Goal: Information Seeking & Learning: Learn about a topic

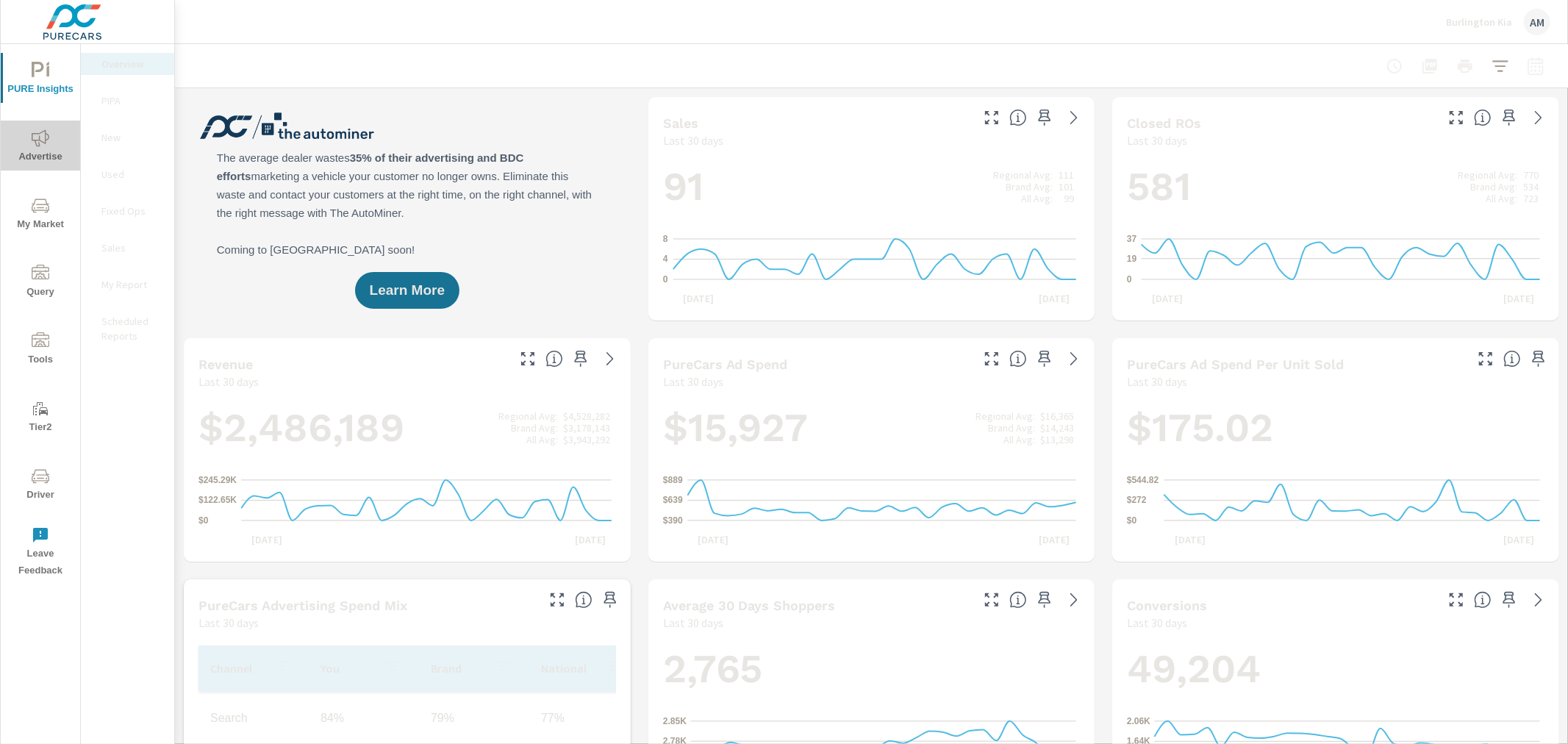
click at [45, 146] on icon "nav menu" at bounding box center [40, 138] width 18 height 18
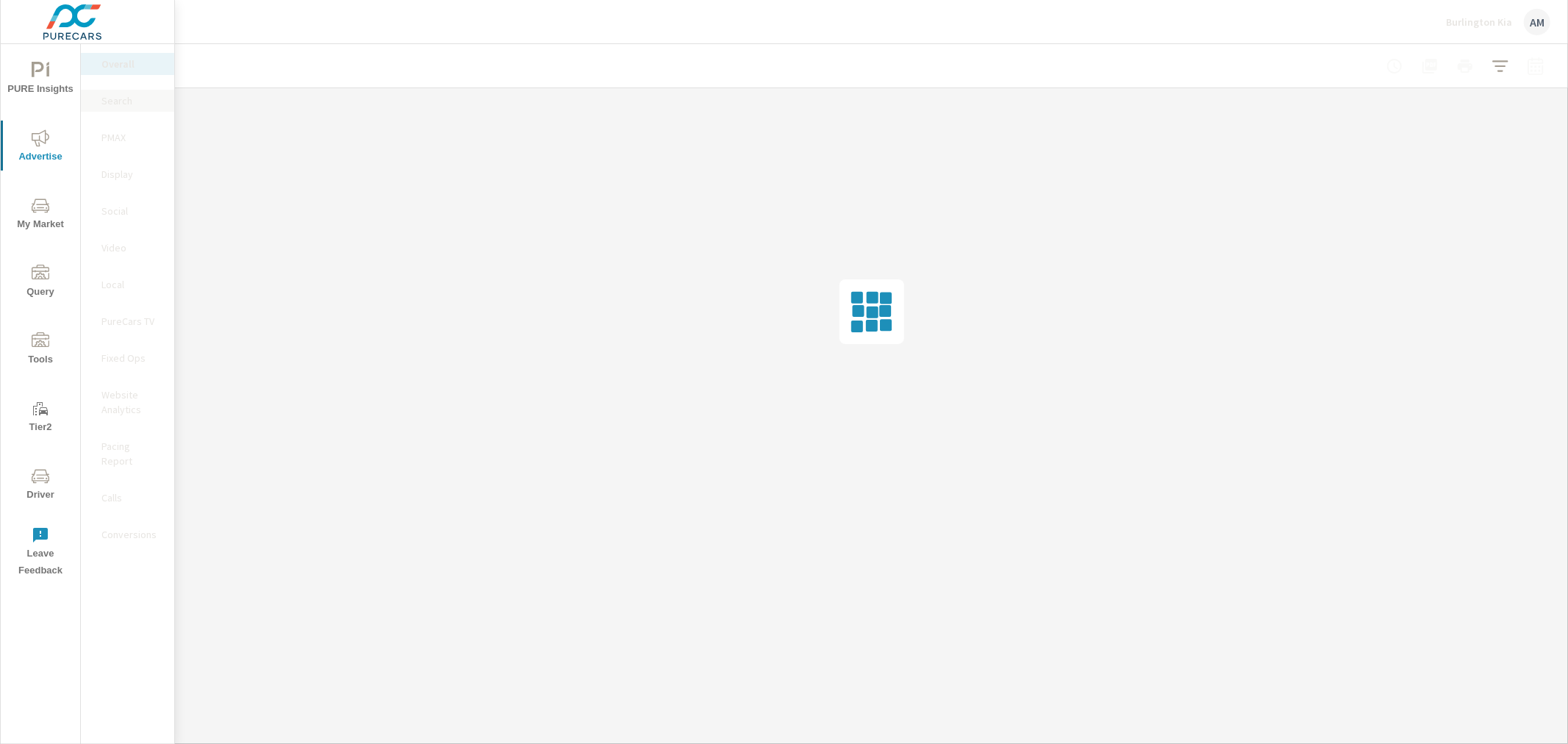
click at [121, 99] on p "Search" at bounding box center [132, 100] width 61 height 15
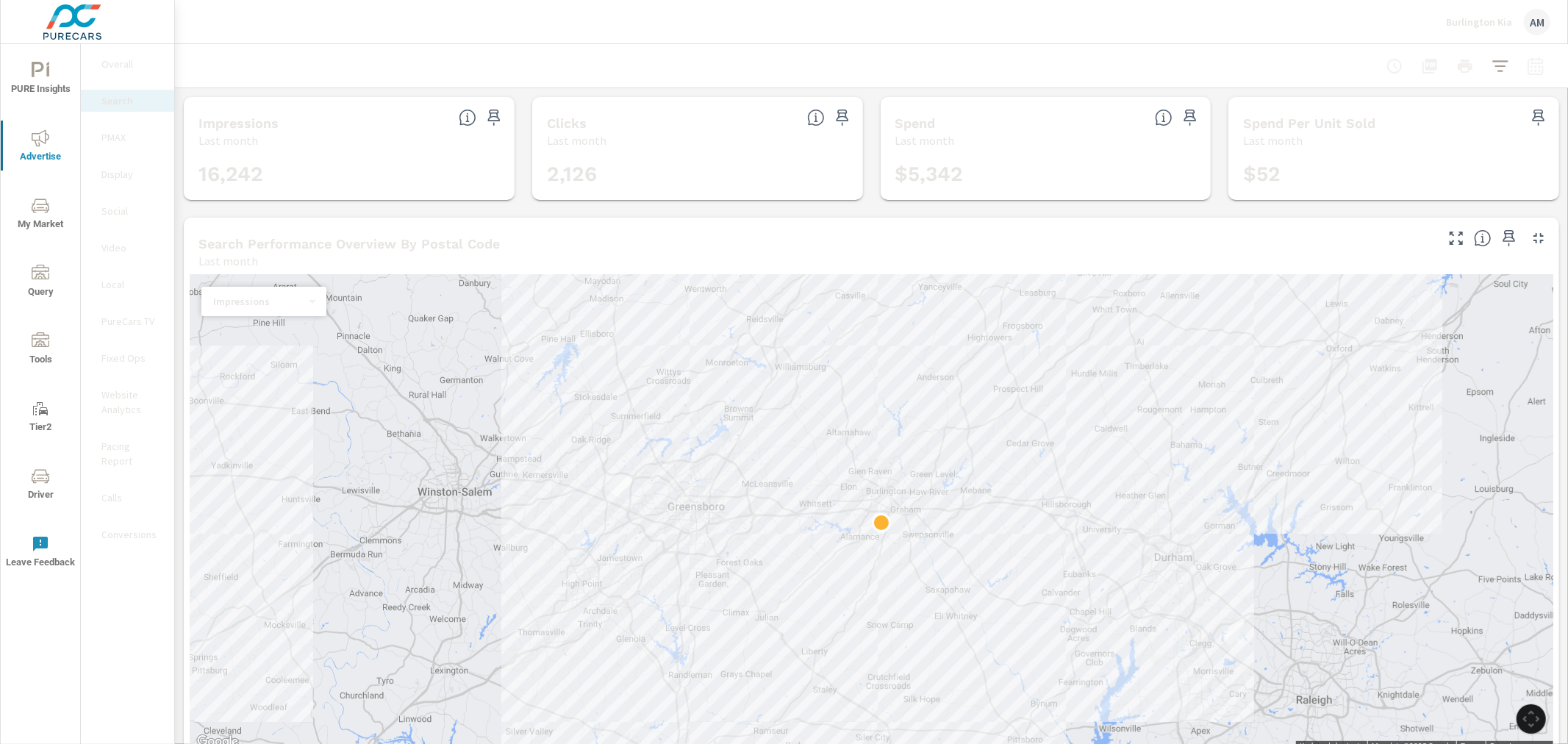
click at [1530, 238] on icon "button" at bounding box center [1538, 238] width 18 height 18
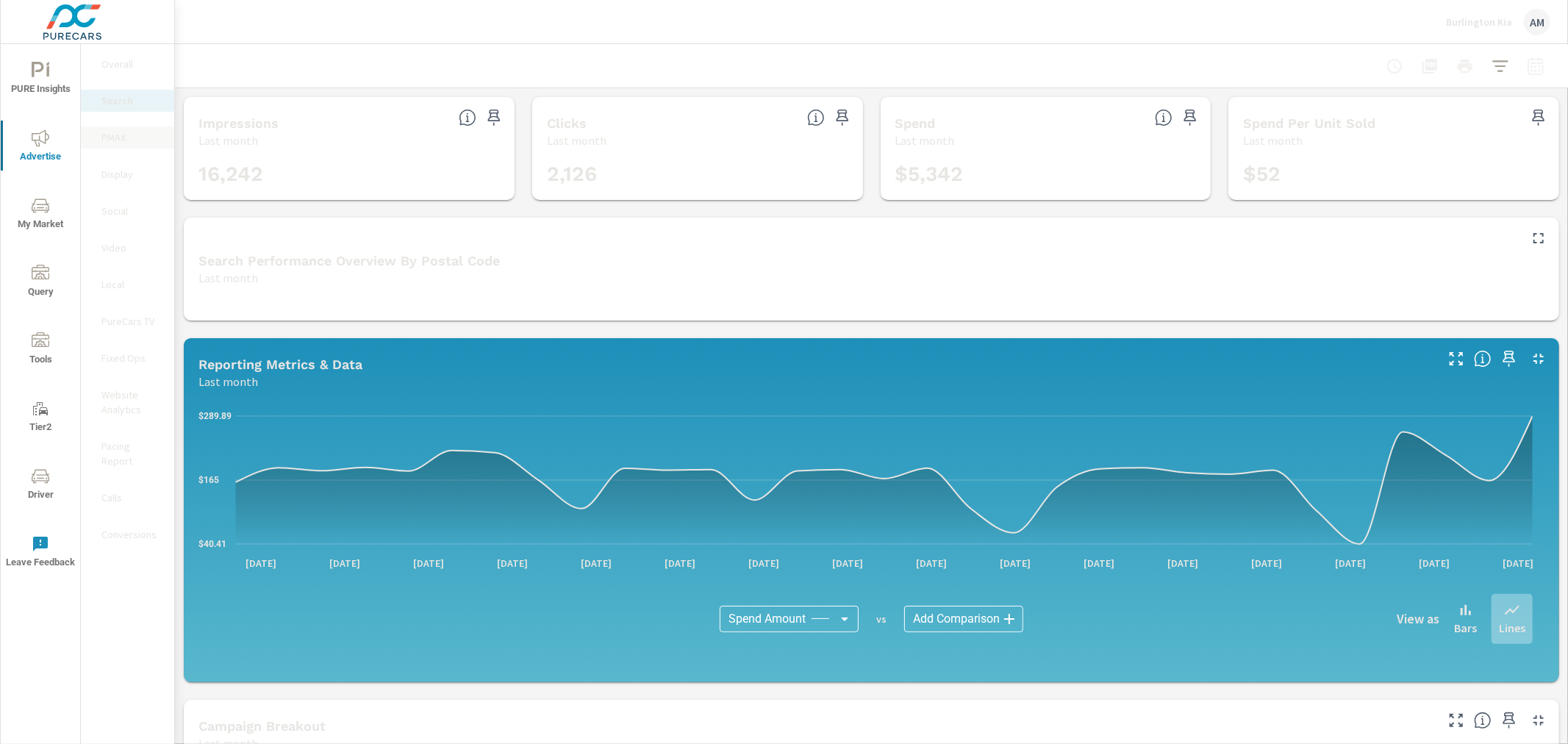
click at [122, 134] on p "PMAX" at bounding box center [132, 138] width 61 height 15
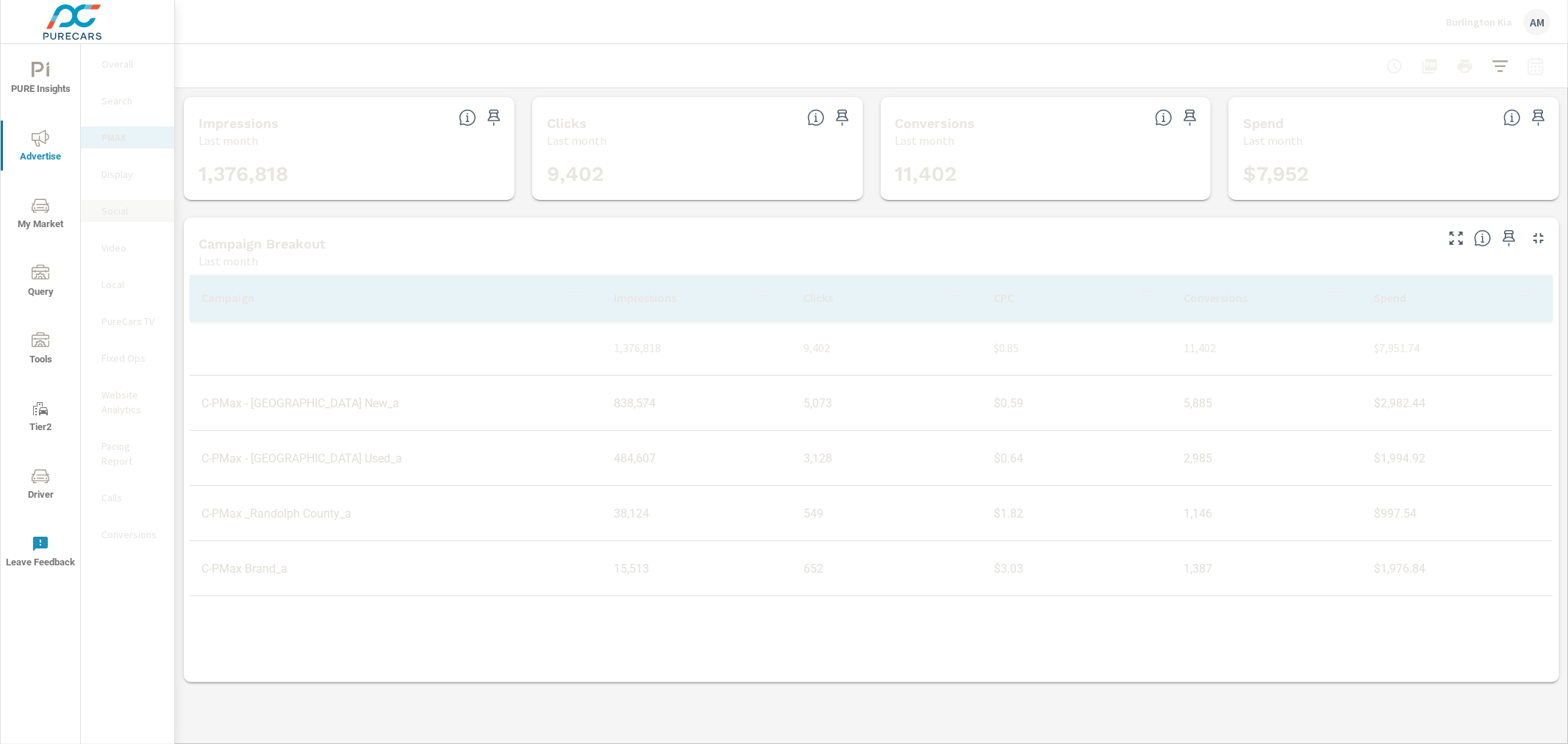
click at [108, 210] on p "Social" at bounding box center [132, 211] width 61 height 15
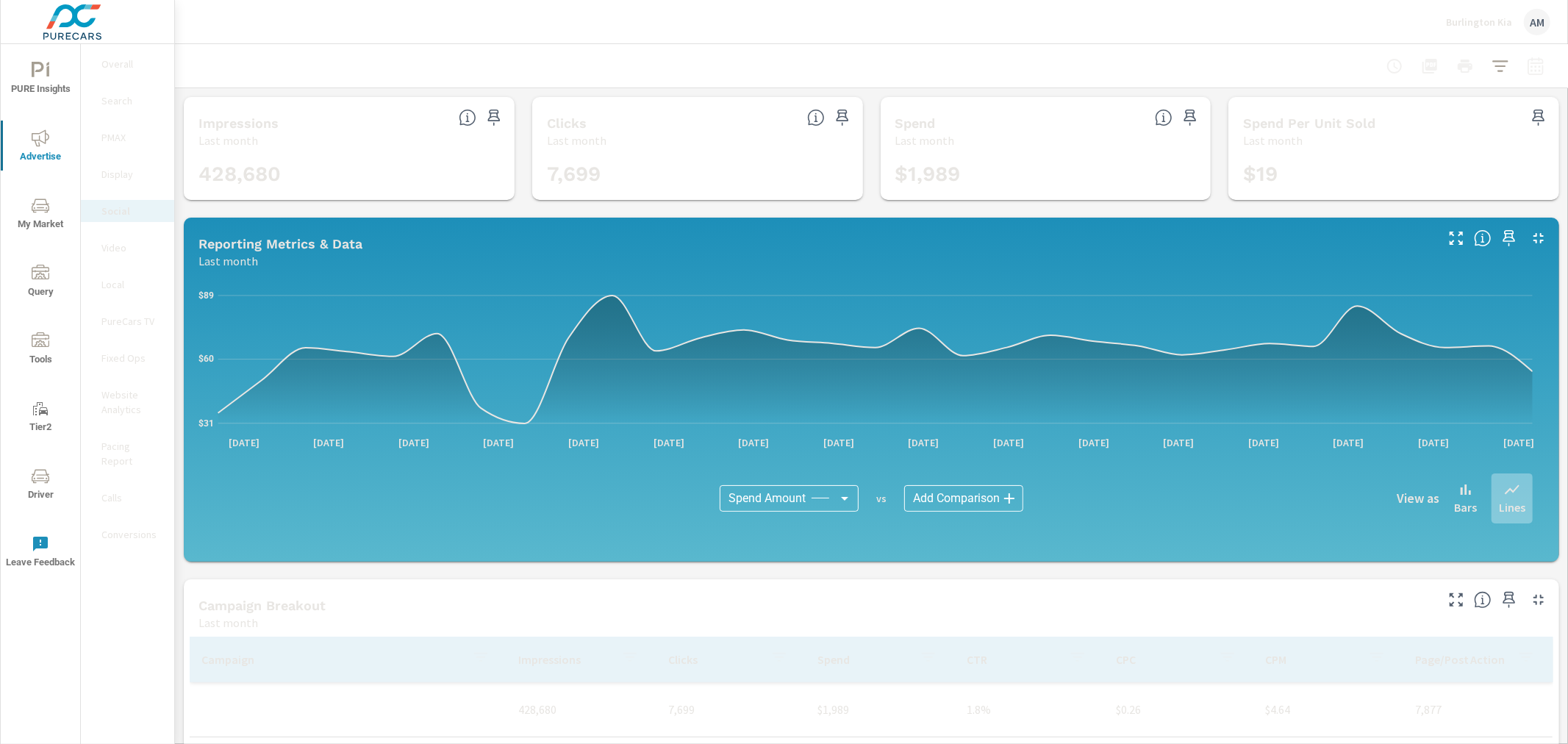
click at [111, 248] on p "Video" at bounding box center [132, 247] width 61 height 15
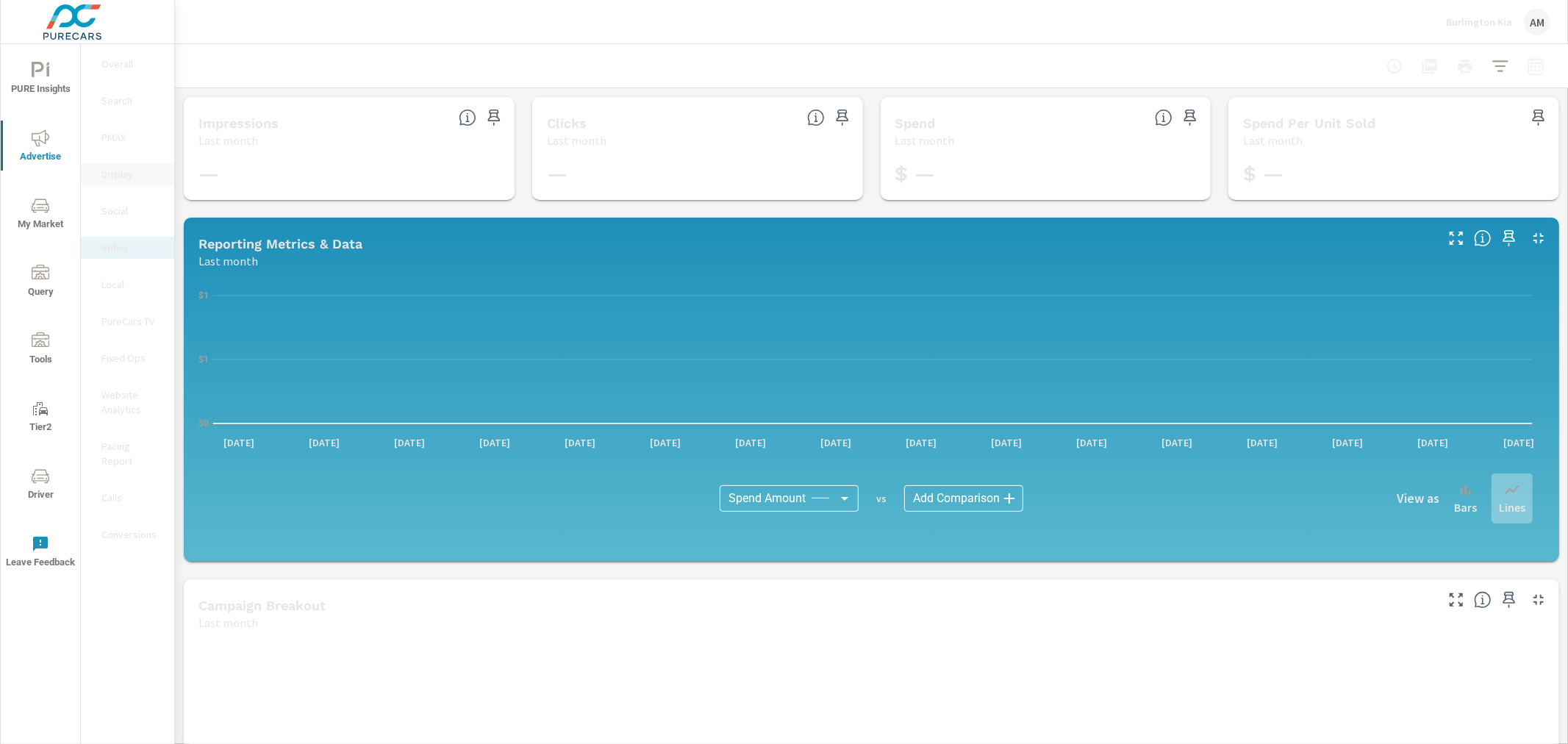
click at [112, 174] on p "Display" at bounding box center [132, 174] width 61 height 15
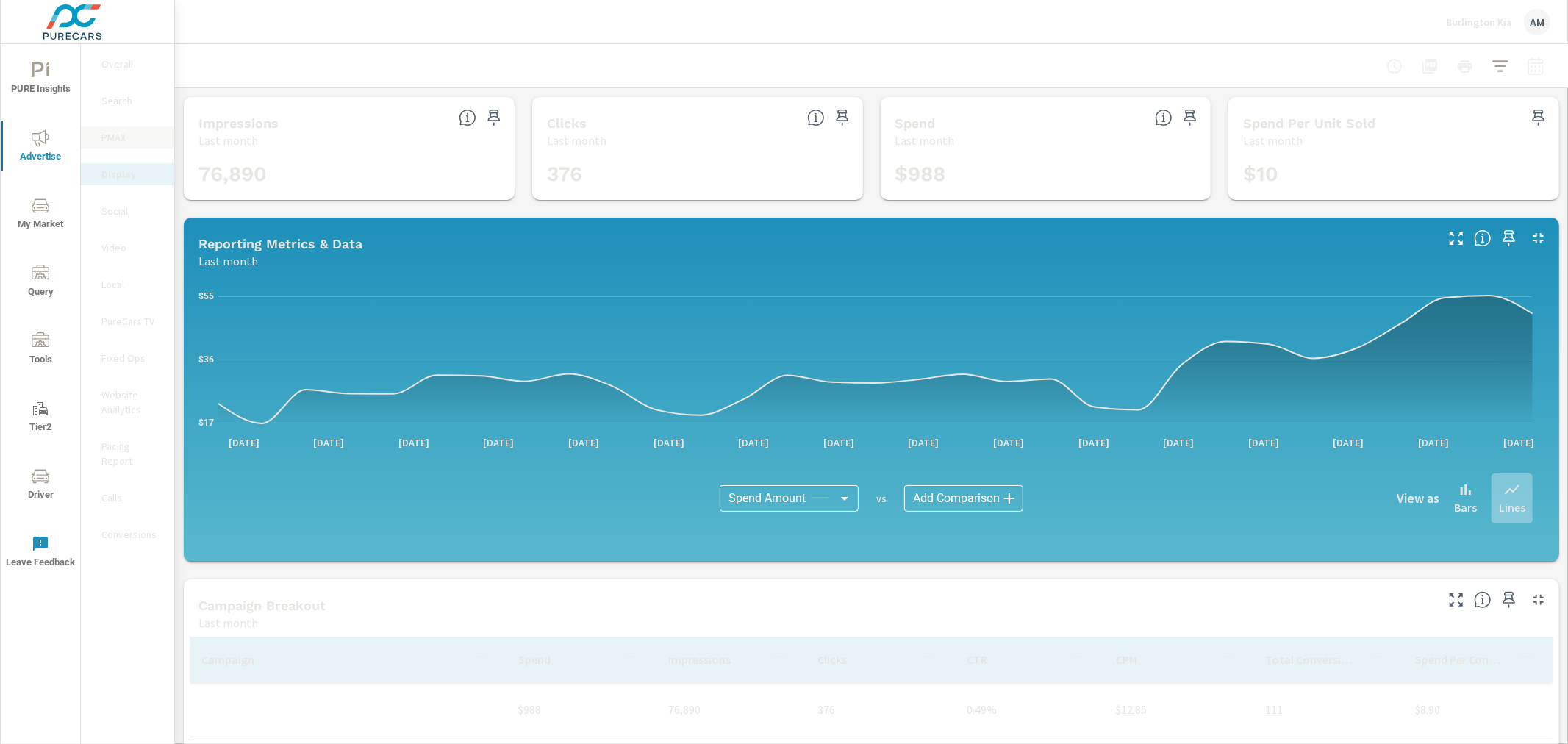
click at [120, 131] on p "PMAX" at bounding box center [132, 138] width 61 height 15
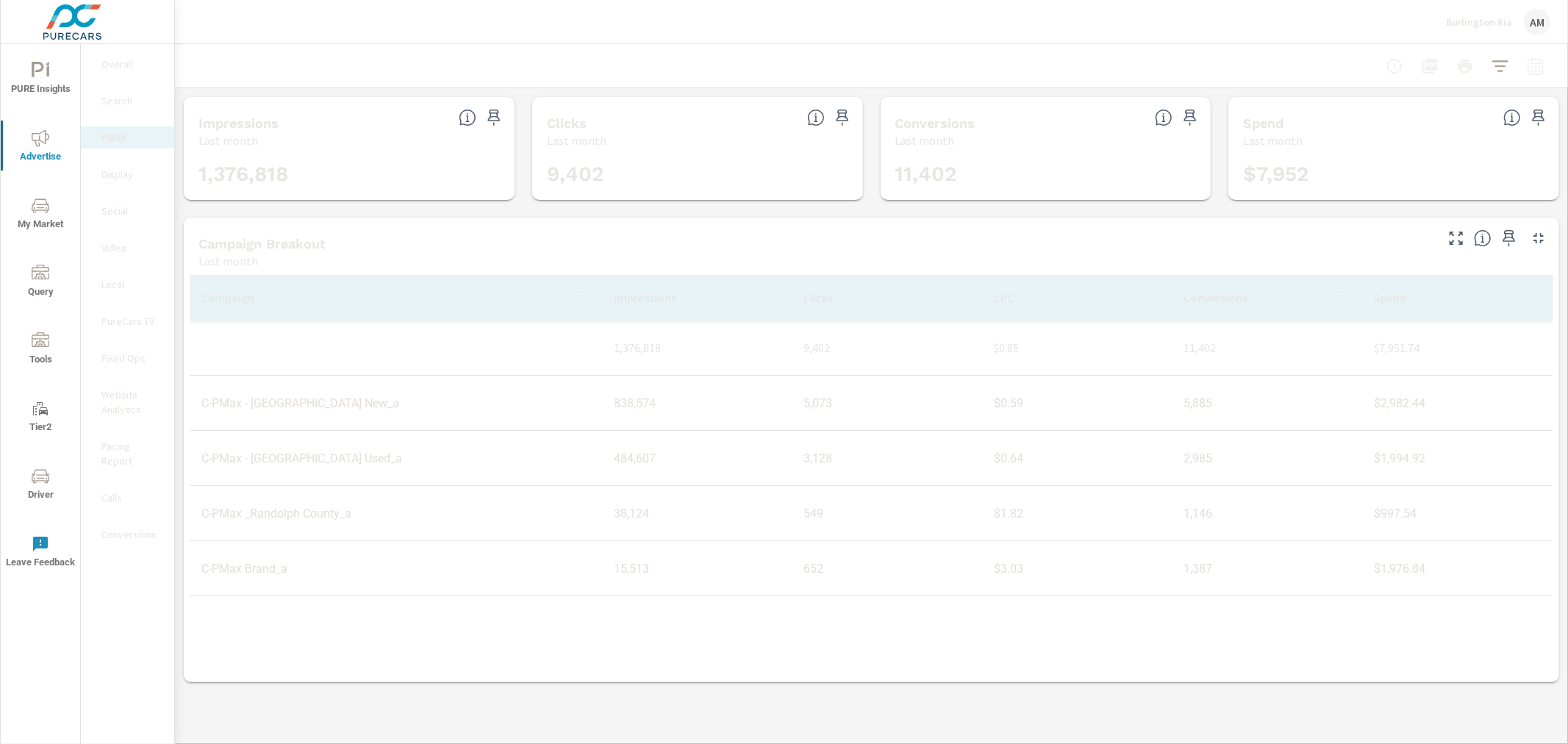
click at [114, 103] on p "Search" at bounding box center [132, 100] width 61 height 15
